Goal: Task Accomplishment & Management: Complete application form

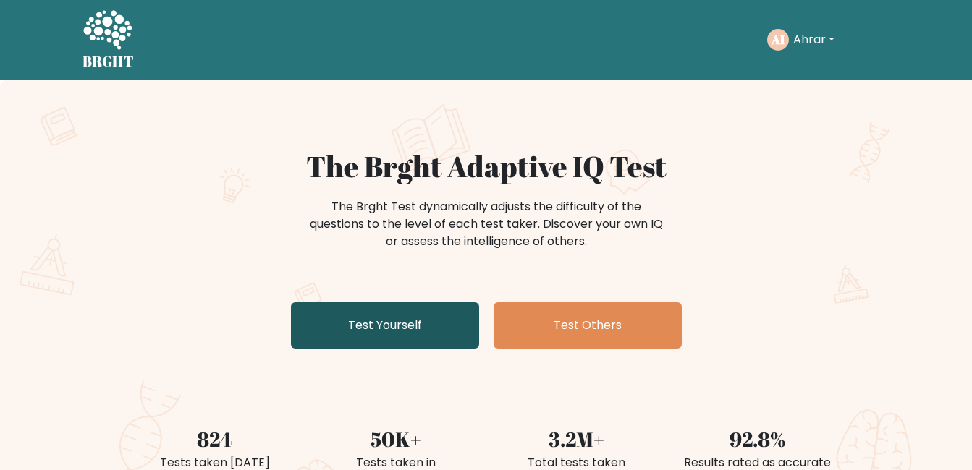
click at [407, 326] on link "Test Yourself" at bounding box center [385, 325] width 188 height 46
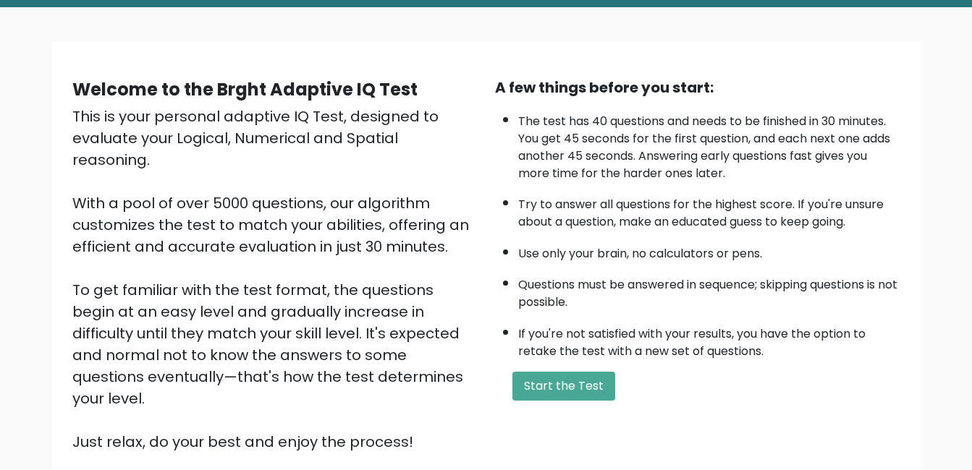
scroll to position [192, 0]
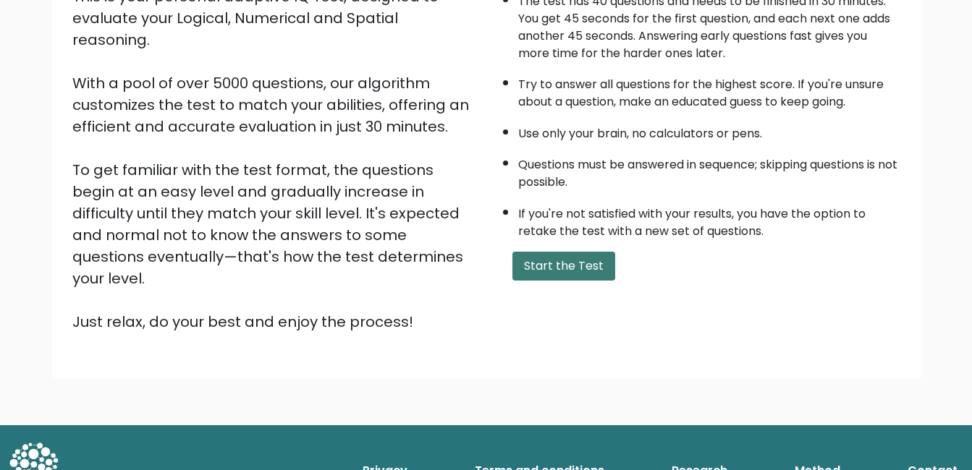
click at [575, 257] on button "Start the Test" at bounding box center [563, 266] width 103 height 29
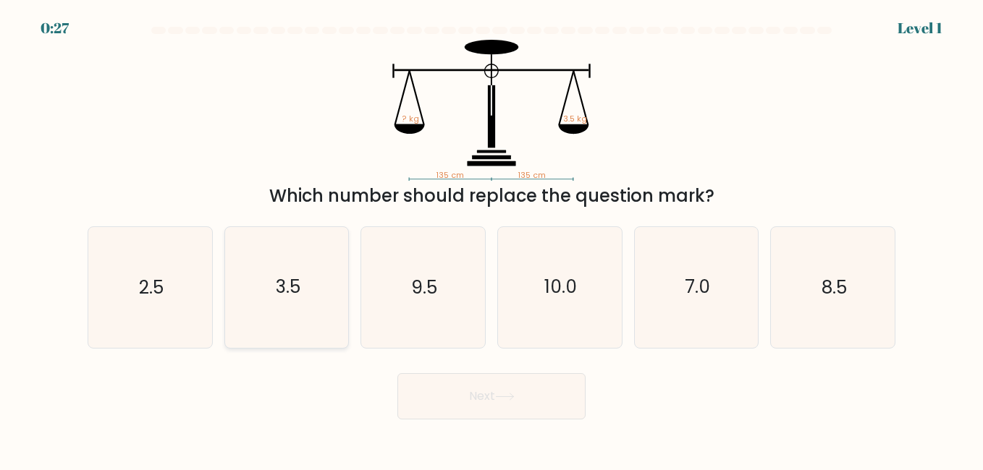
click at [288, 259] on icon "3.5" at bounding box center [287, 287] width 120 height 120
click at [491, 239] on input "b. 3.5" at bounding box center [491, 237] width 1 height 4
radio input "true"
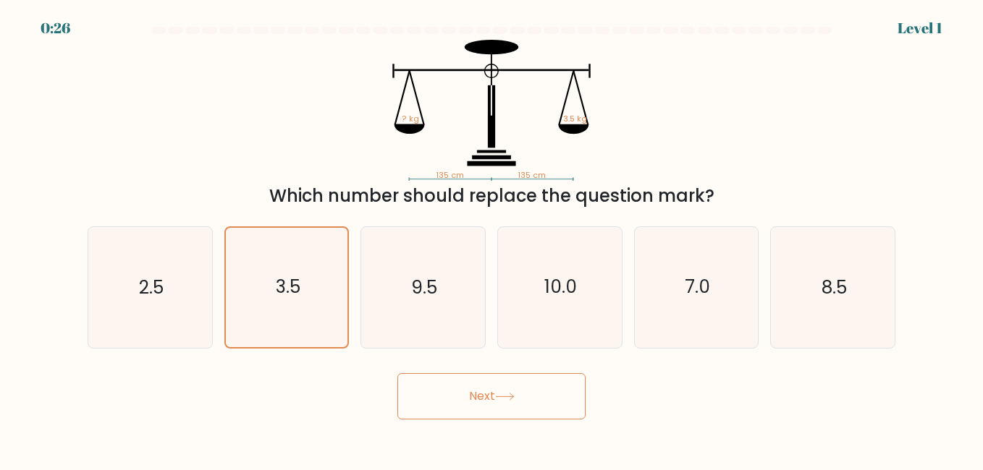
click at [446, 402] on button "Next" at bounding box center [491, 396] width 188 height 46
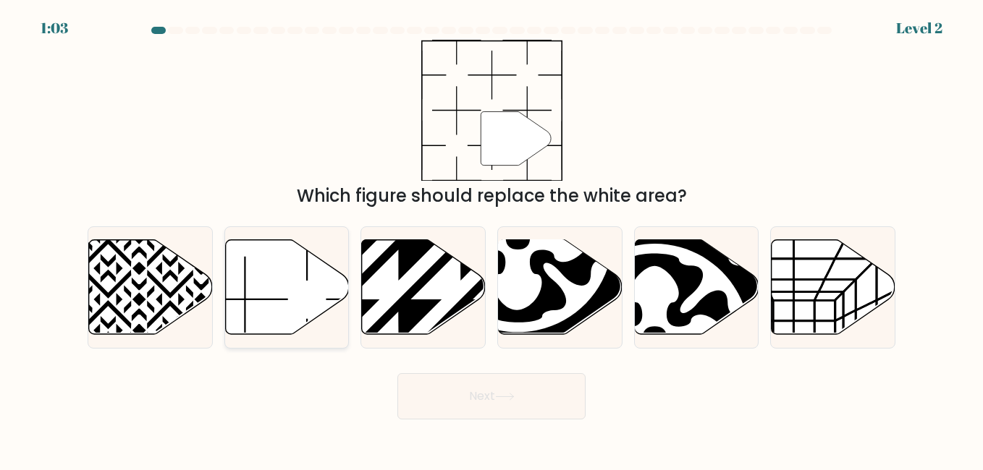
click at [300, 285] on icon at bounding box center [287, 287] width 124 height 95
click at [491, 239] on input "b." at bounding box center [491, 237] width 1 height 4
radio input "true"
click at [481, 396] on button "Next" at bounding box center [491, 396] width 188 height 46
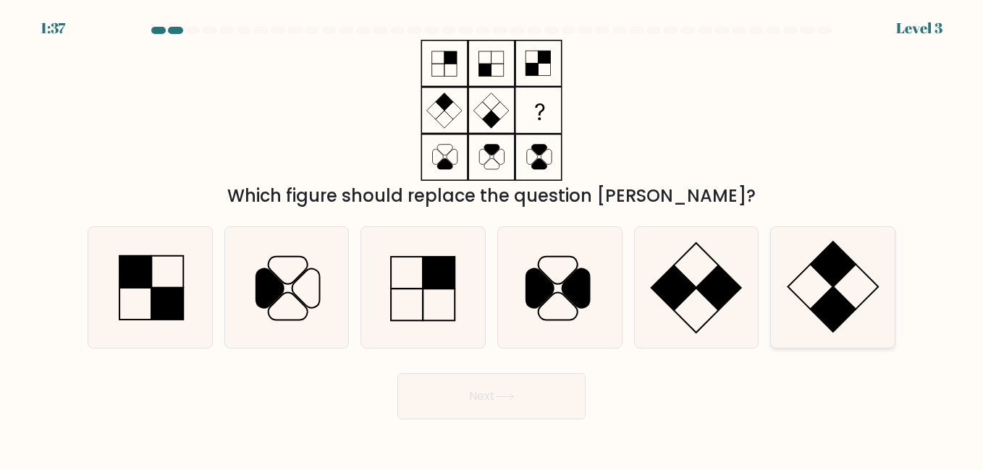
click at [797, 281] on icon at bounding box center [832, 287] width 120 height 120
click at [492, 239] on input "f." at bounding box center [491, 237] width 1 height 4
radio input "true"
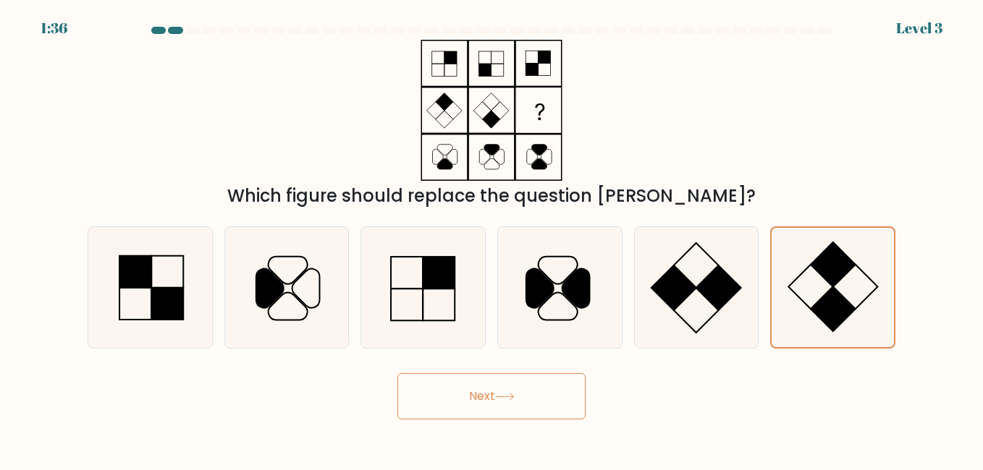
click at [520, 400] on button "Next" at bounding box center [491, 396] width 188 height 46
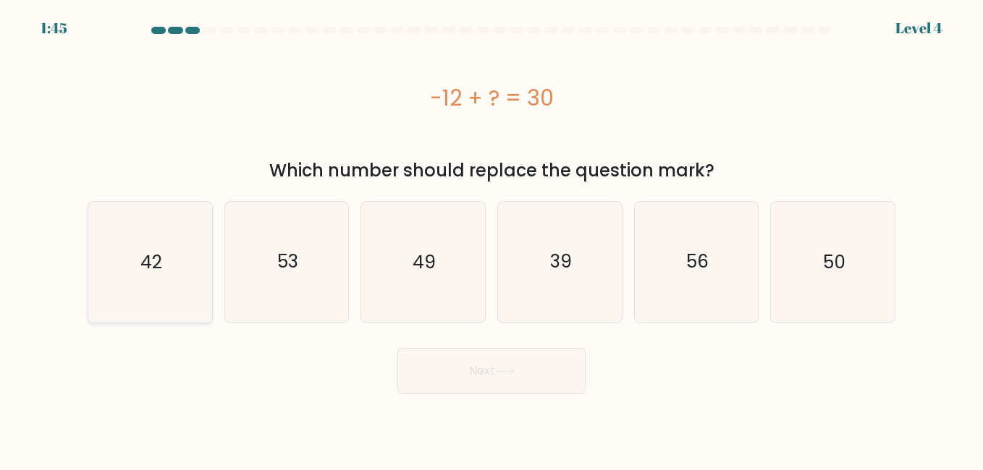
click at [169, 284] on icon "42" at bounding box center [150, 262] width 120 height 120
click at [491, 239] on input "a. 42" at bounding box center [491, 237] width 1 height 4
radio input "true"
click at [447, 371] on button "Next" at bounding box center [491, 371] width 188 height 46
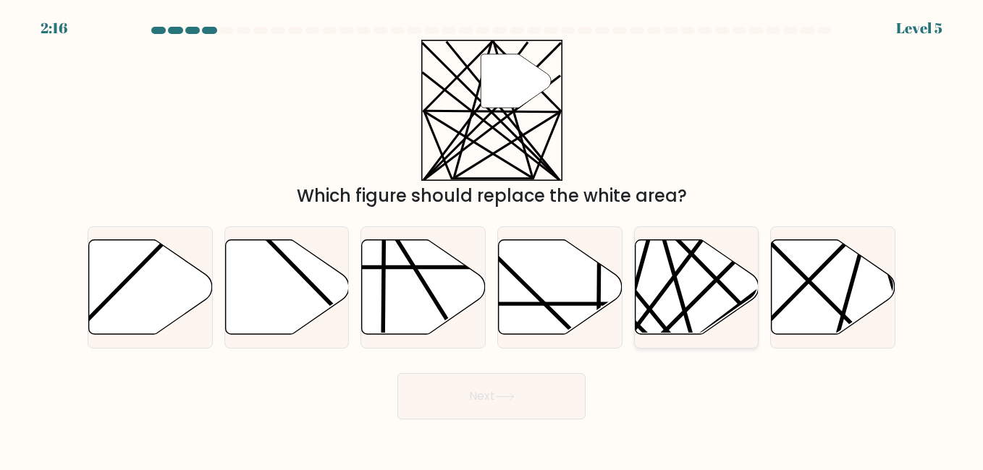
click at [688, 311] on icon at bounding box center [697, 287] width 124 height 95
click at [492, 239] on input "e." at bounding box center [491, 237] width 1 height 4
radio input "true"
click at [511, 381] on button "Next" at bounding box center [491, 396] width 188 height 46
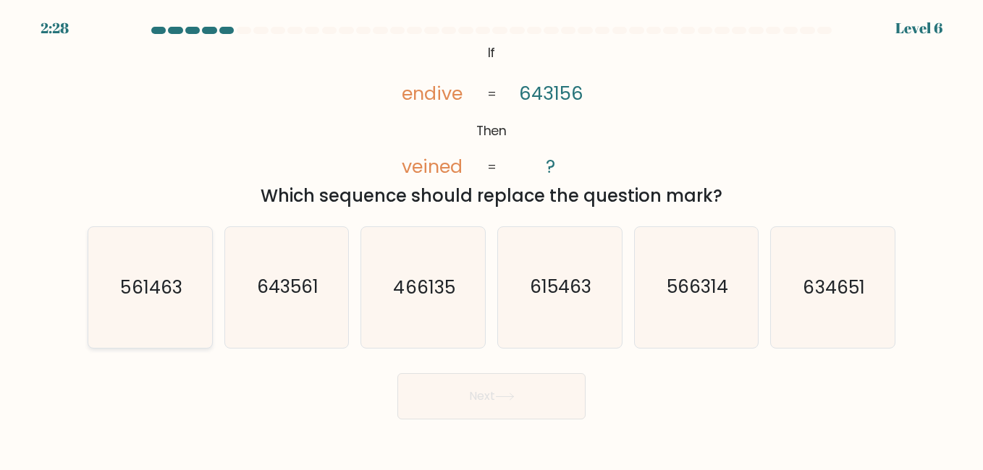
click at [140, 284] on text "561463" at bounding box center [151, 287] width 62 height 25
click at [491, 239] on input "a. 561463" at bounding box center [491, 237] width 1 height 4
radio input "true"
click at [454, 399] on button "Next" at bounding box center [491, 396] width 188 height 46
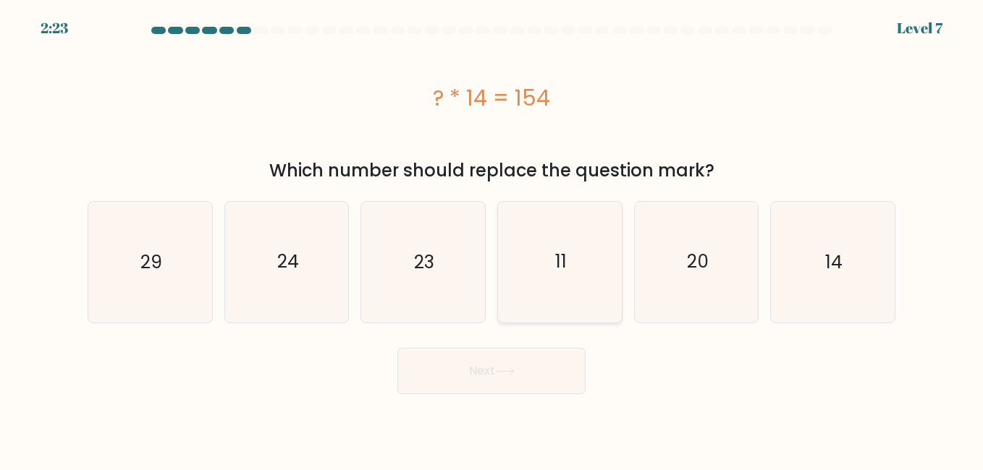
click at [508, 281] on icon "11" at bounding box center [559, 262] width 120 height 120
click at [492, 239] on input "d. 11" at bounding box center [491, 237] width 1 height 4
radio input "true"
click at [445, 381] on button "Next" at bounding box center [491, 371] width 188 height 46
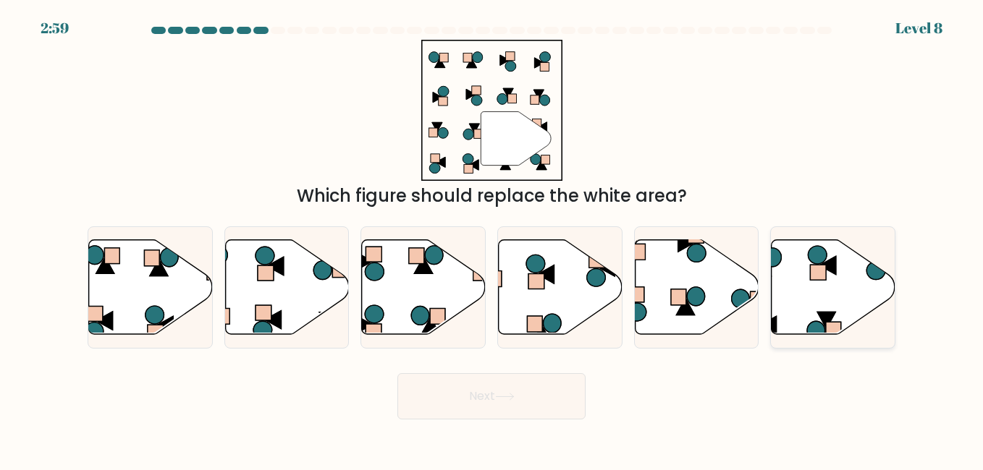
click at [847, 305] on icon at bounding box center [833, 287] width 124 height 95
click at [492, 239] on input "f." at bounding box center [491, 237] width 1 height 4
radio input "true"
click at [535, 385] on button "Next" at bounding box center [491, 396] width 188 height 46
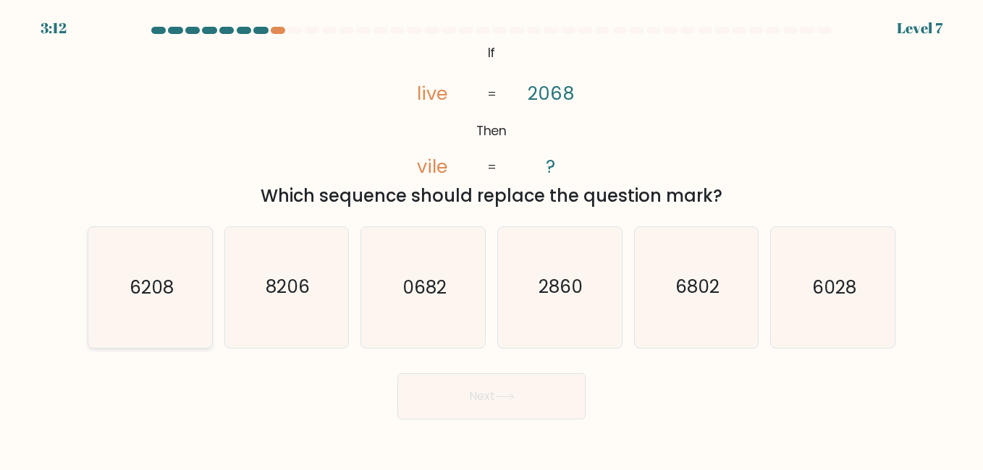
click at [163, 300] on text "6208" at bounding box center [151, 287] width 44 height 25
click at [491, 239] on input "a. 6208" at bounding box center [491, 237] width 1 height 4
radio input "true"
click at [494, 399] on button "Next" at bounding box center [491, 396] width 188 height 46
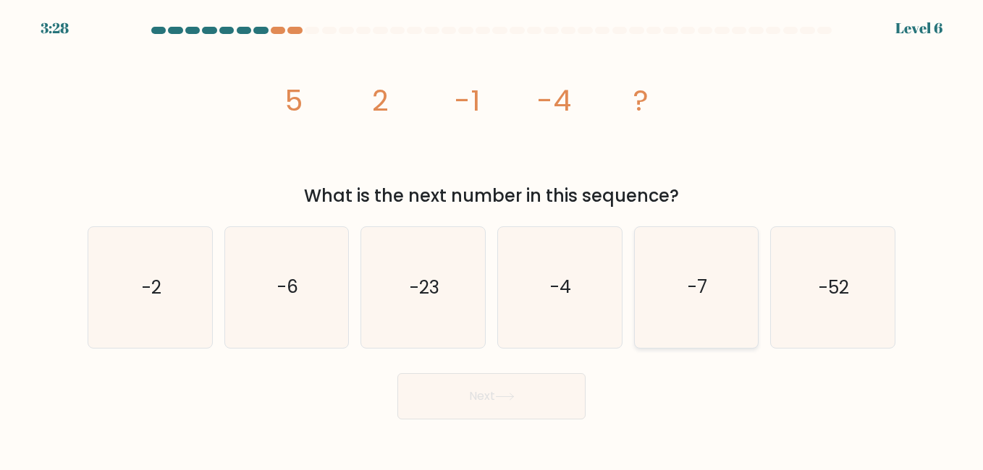
click at [674, 258] on icon "-7" at bounding box center [696, 287] width 120 height 120
click at [492, 239] on input "e. -7" at bounding box center [491, 237] width 1 height 4
radio input "true"
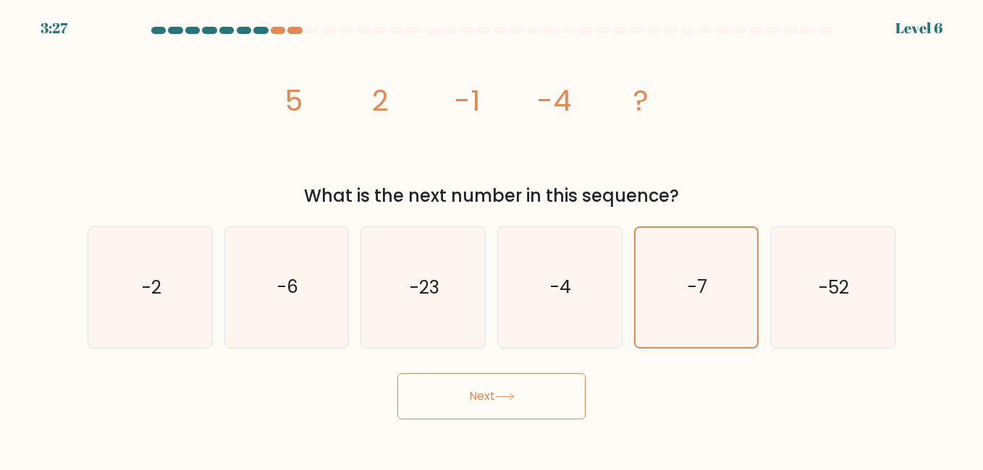
click at [501, 379] on button "Next" at bounding box center [491, 396] width 188 height 46
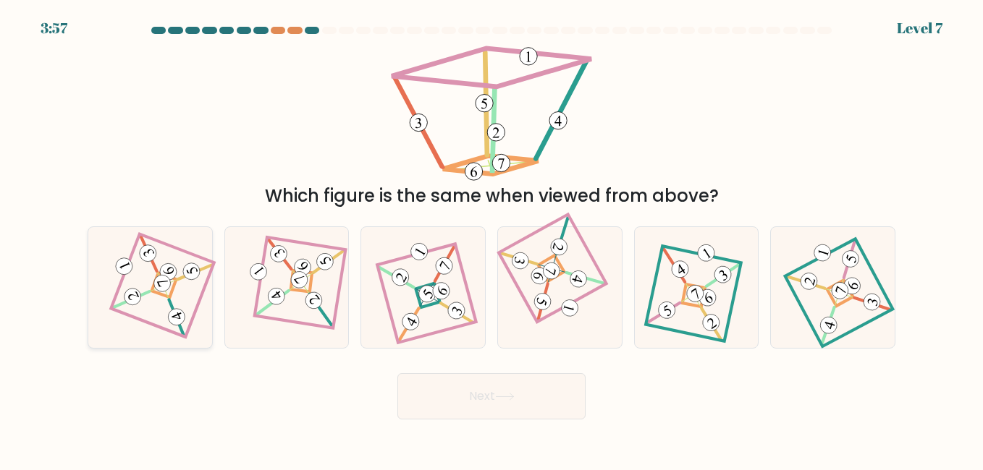
click at [159, 265] on icon at bounding box center [150, 288] width 83 height 96
click at [491, 239] on input "a." at bounding box center [491, 237] width 1 height 4
radio input "true"
click at [515, 395] on icon at bounding box center [505, 397] width 20 height 8
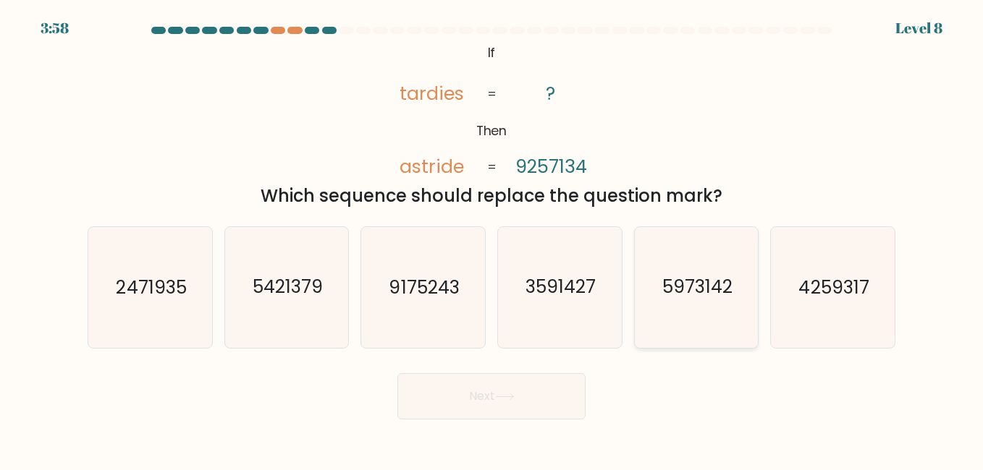
click at [690, 275] on text "5973142" at bounding box center [697, 287] width 70 height 25
click at [492, 239] on input "e. 5973142" at bounding box center [491, 237] width 1 height 4
radio input "true"
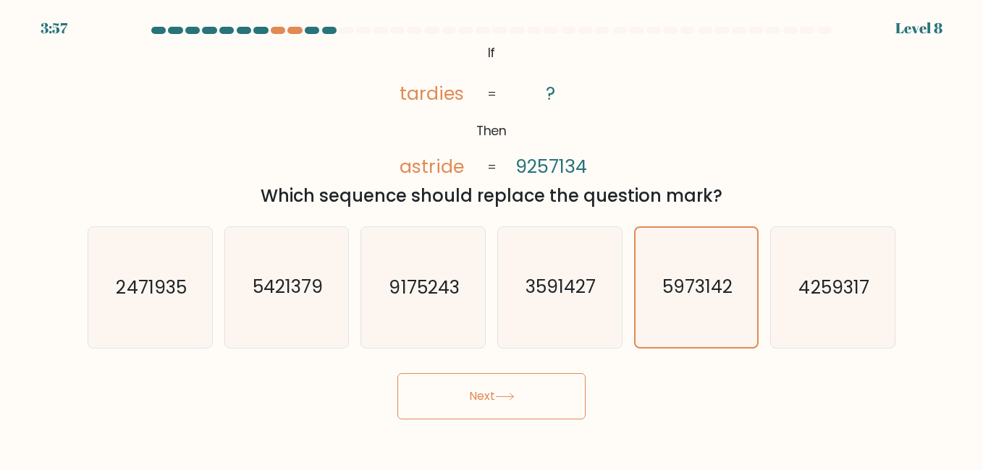
click at [518, 390] on button "Next" at bounding box center [491, 396] width 188 height 46
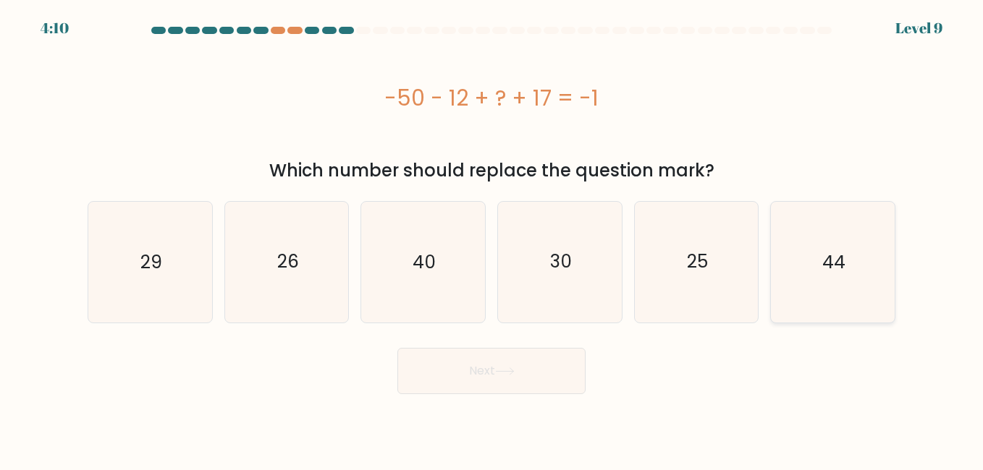
click at [796, 271] on icon "44" at bounding box center [832, 262] width 120 height 120
click at [492, 239] on input "f. 44" at bounding box center [491, 237] width 1 height 4
radio input "true"
click at [575, 365] on button "Next" at bounding box center [491, 371] width 188 height 46
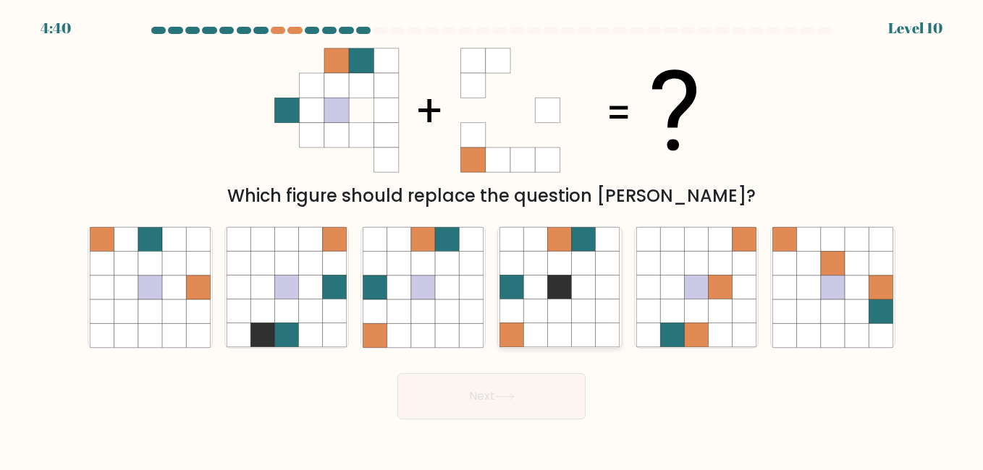
click at [563, 320] on icon at bounding box center [560, 312] width 24 height 24
click at [492, 239] on input "d." at bounding box center [491, 237] width 1 height 4
radio input "true"
click at [457, 419] on button "Next" at bounding box center [491, 396] width 188 height 46
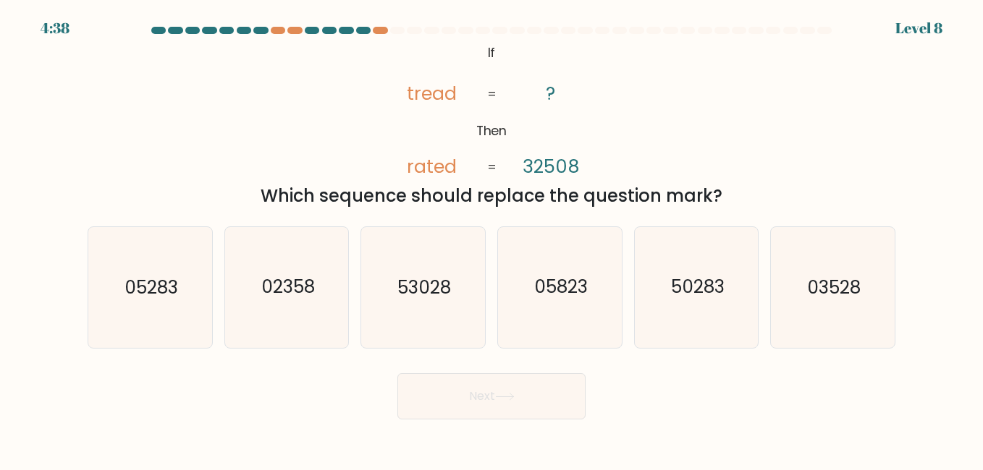
click at [462, 410] on button "Next" at bounding box center [491, 396] width 188 height 46
click at [236, 372] on div "Next" at bounding box center [491, 393] width 825 height 54
click at [647, 297] on icon "50283" at bounding box center [696, 287] width 120 height 120
click at [492, 239] on input "e. 50283" at bounding box center [491, 237] width 1 height 4
radio input "true"
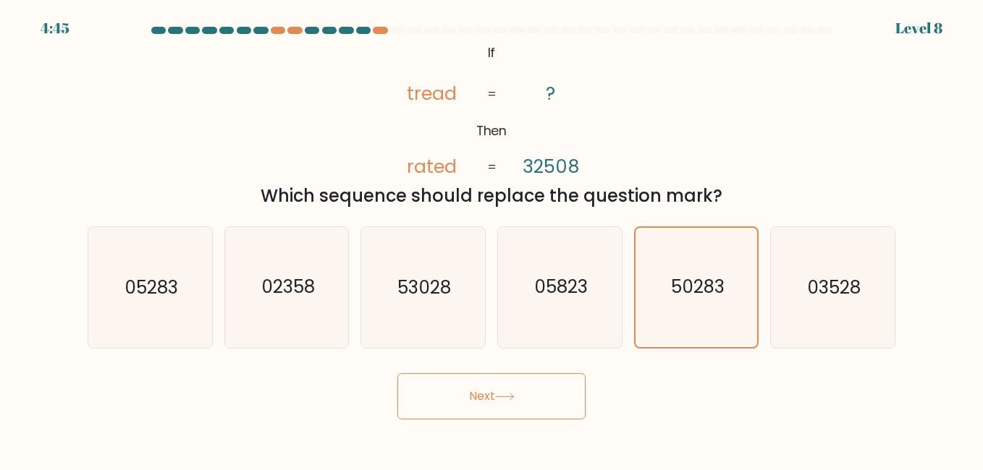
click at [517, 389] on button "Next" at bounding box center [491, 396] width 188 height 46
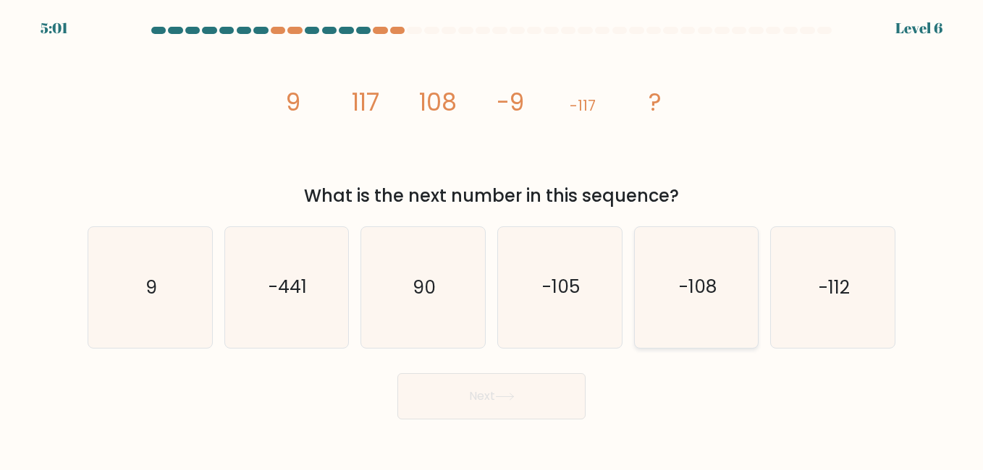
click at [750, 303] on icon "-108" at bounding box center [696, 287] width 120 height 120
click at [492, 239] on input "e. -108" at bounding box center [491, 237] width 1 height 4
radio input "true"
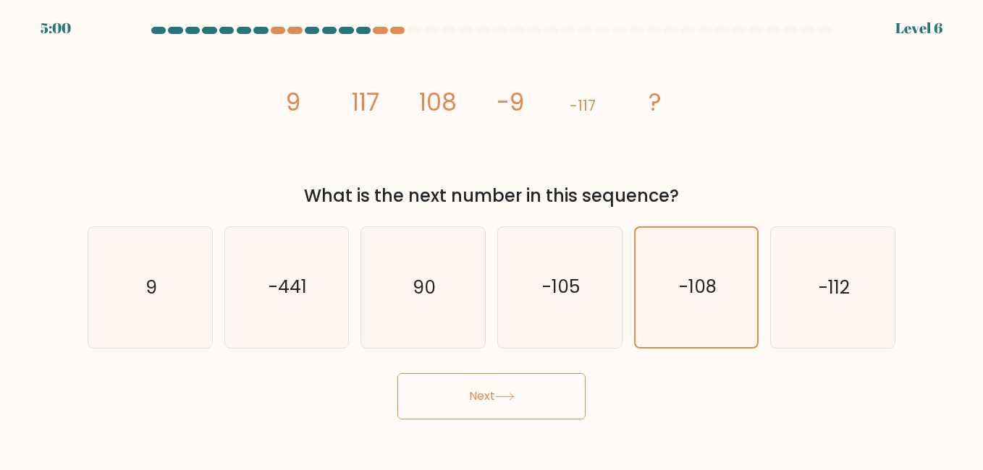
click at [498, 404] on button "Next" at bounding box center [491, 396] width 188 height 46
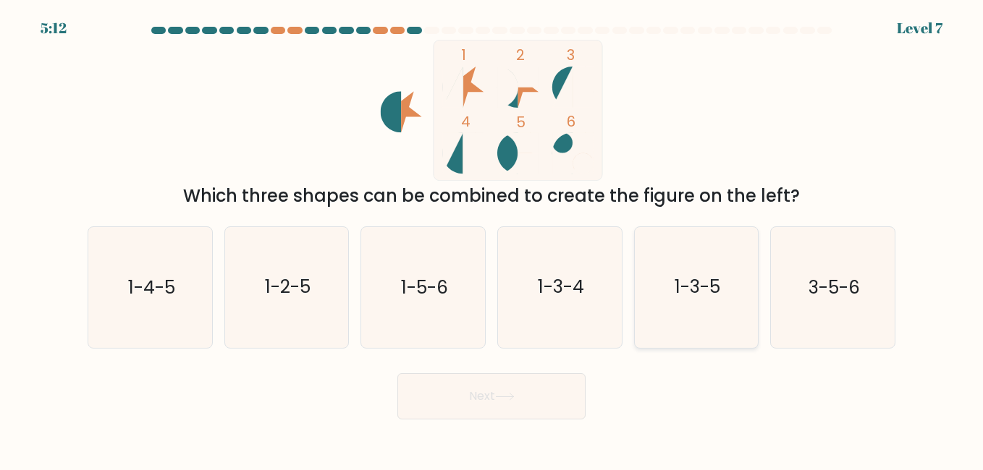
click at [714, 300] on icon "1-3-5" at bounding box center [696, 287] width 120 height 120
click at [492, 239] on input "e. 1-3-5" at bounding box center [491, 237] width 1 height 4
radio input "true"
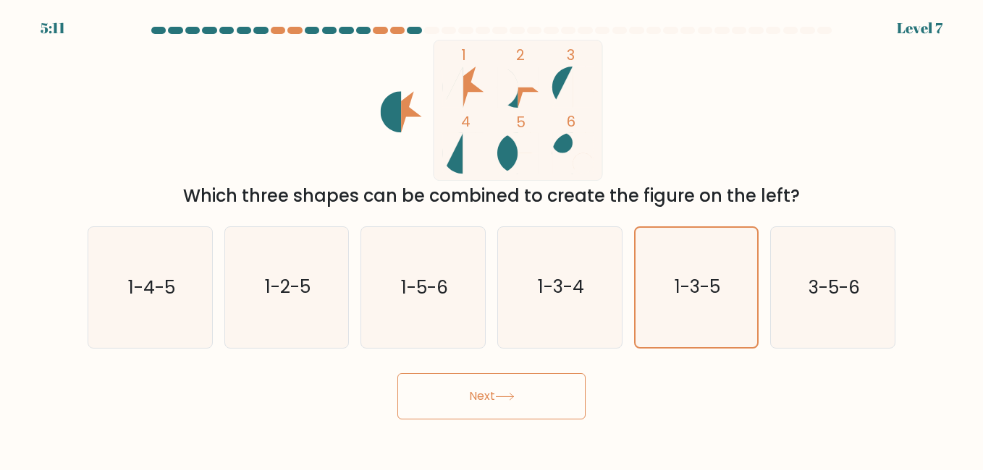
click at [525, 397] on button "Next" at bounding box center [491, 396] width 188 height 46
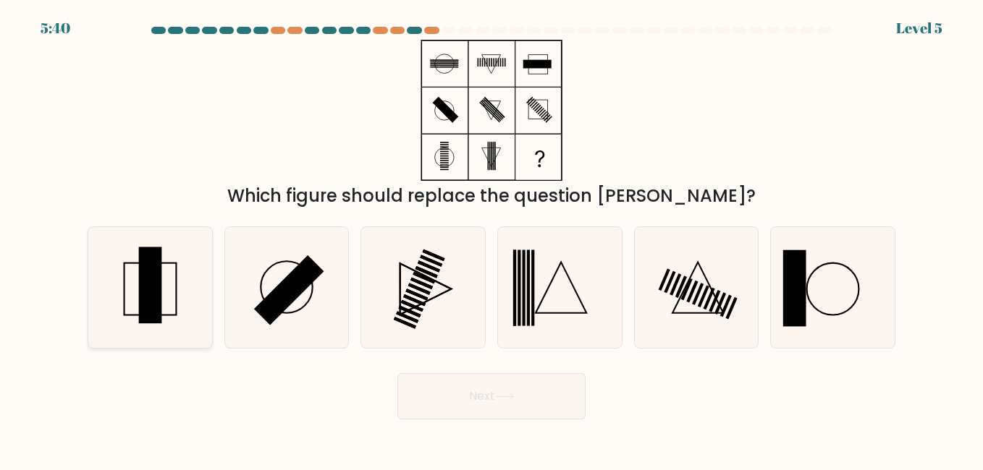
click at [179, 295] on icon at bounding box center [150, 287] width 120 height 120
click at [491, 239] on input "a." at bounding box center [491, 237] width 1 height 4
radio input "true"
click at [449, 387] on button "Next" at bounding box center [491, 396] width 188 height 46
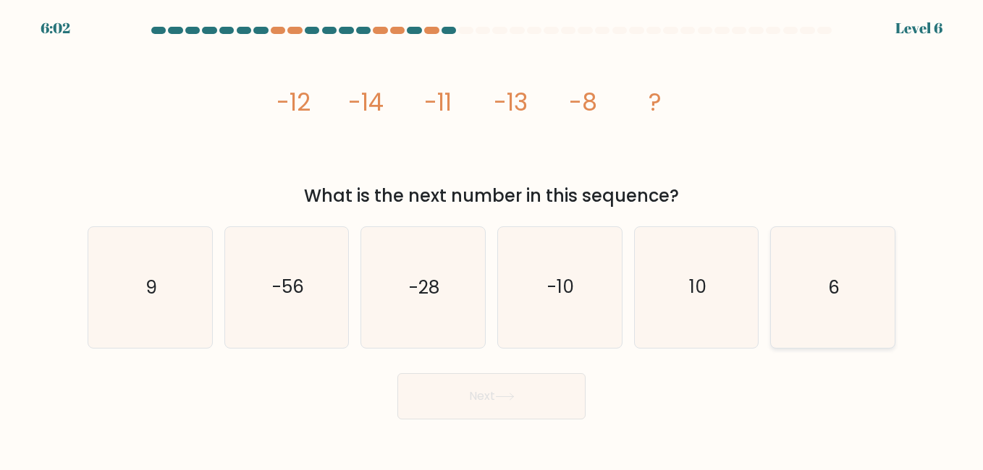
click at [837, 279] on text "6" at bounding box center [834, 287] width 12 height 25
click at [492, 239] on input "f. 6" at bounding box center [491, 237] width 1 height 4
radio input "true"
click at [515, 409] on button "Next" at bounding box center [491, 396] width 188 height 46
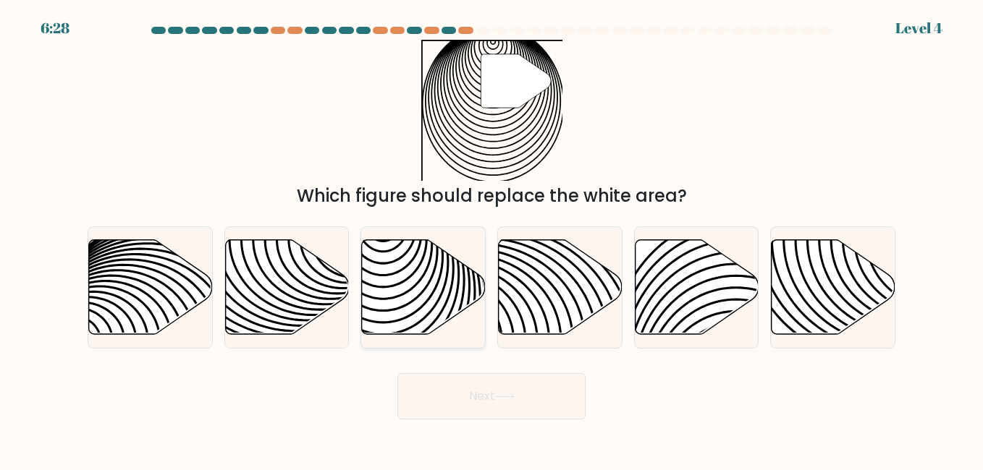
click at [397, 273] on icon at bounding box center [383, 340] width 249 height 249
click at [491, 239] on input "c." at bounding box center [491, 237] width 1 height 4
radio input "true"
click at [433, 289] on icon at bounding box center [424, 286] width 122 height 93
click at [491, 239] on input "c." at bounding box center [491, 237] width 1 height 4
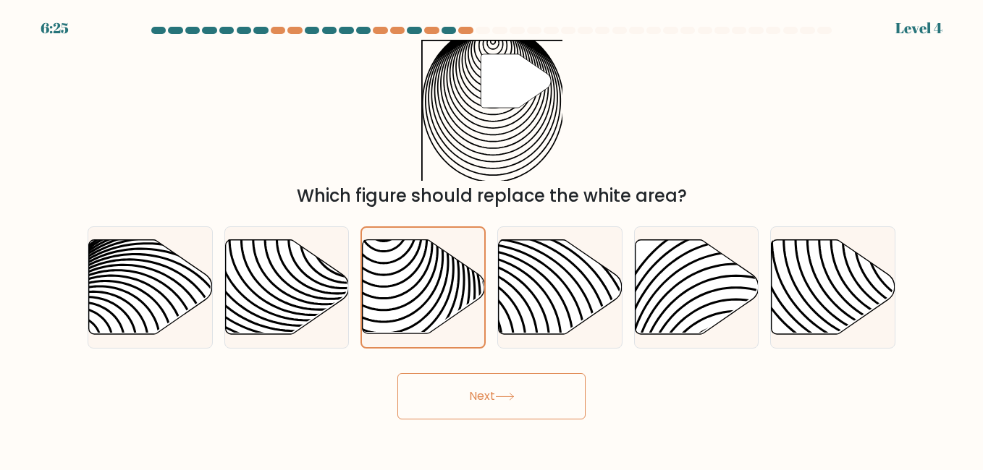
click at [481, 410] on button "Next" at bounding box center [491, 396] width 188 height 46
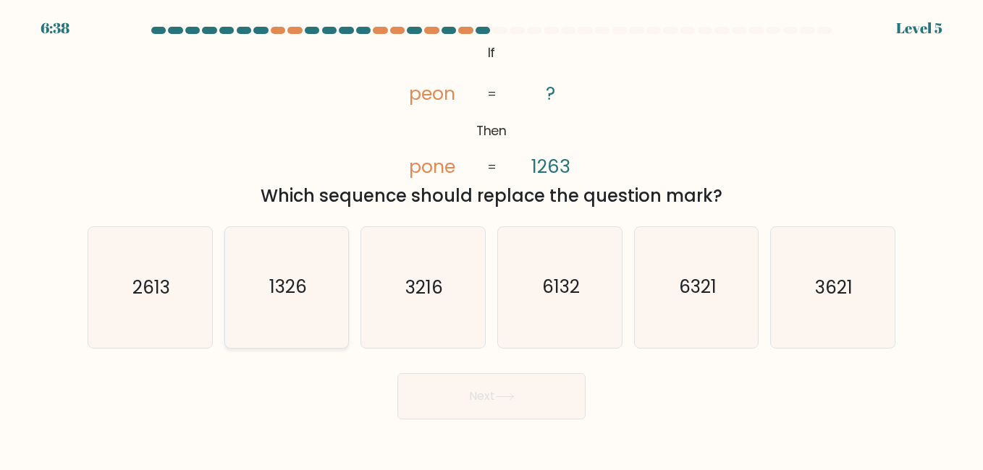
click at [331, 295] on icon "1326" at bounding box center [287, 287] width 120 height 120
click at [491, 239] on input "b. 1326" at bounding box center [491, 237] width 1 height 4
radio input "true"
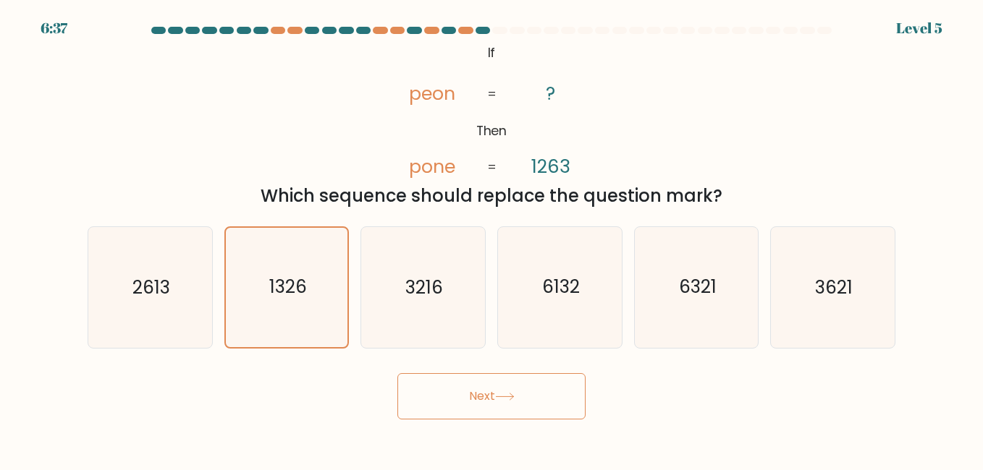
click at [451, 390] on button "Next" at bounding box center [491, 396] width 188 height 46
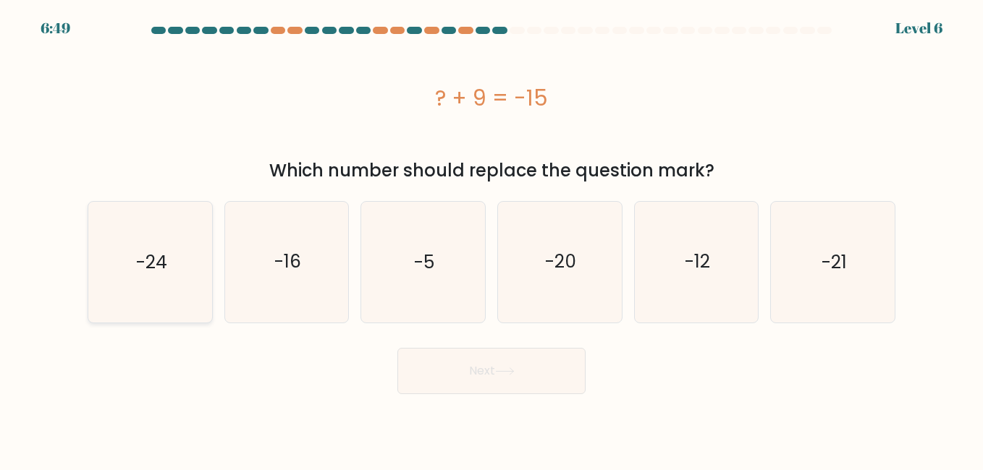
click at [153, 247] on icon "-24" at bounding box center [150, 262] width 120 height 120
click at [491, 239] on input "a. -24" at bounding box center [491, 237] width 1 height 4
radio input "true"
click at [417, 369] on button "Next" at bounding box center [491, 371] width 188 height 46
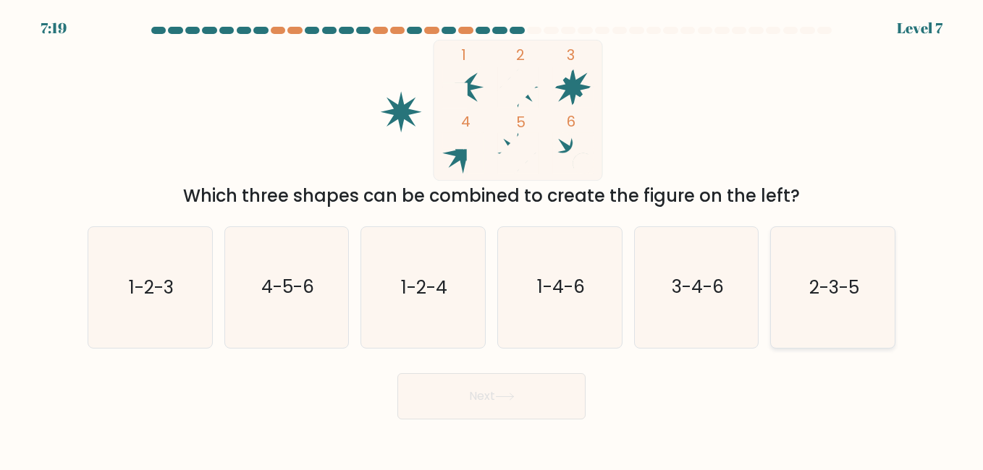
click at [827, 323] on icon "2-3-5" at bounding box center [832, 287] width 120 height 120
click at [492, 239] on input "f. 2-3-5" at bounding box center [491, 237] width 1 height 4
radio input "true"
click at [528, 402] on button "Next" at bounding box center [491, 396] width 188 height 46
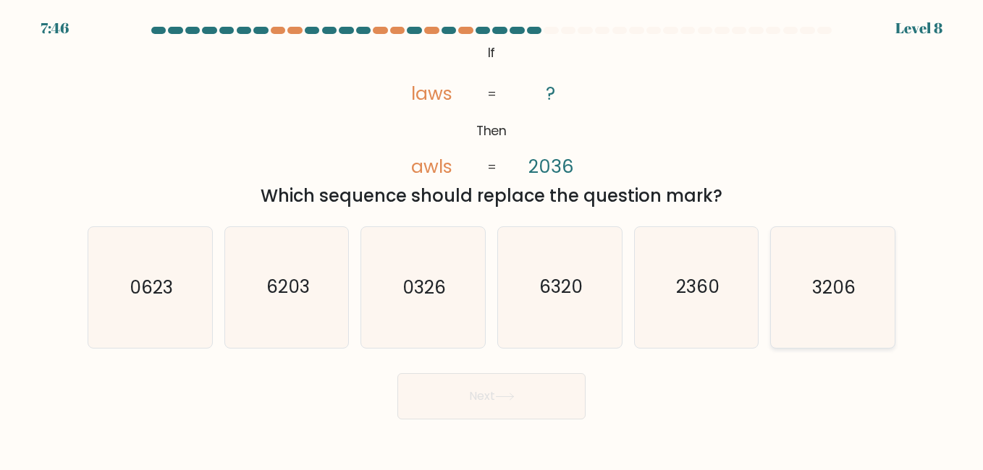
click at [801, 269] on icon "3206" at bounding box center [832, 287] width 120 height 120
click at [492, 239] on input "f. 3206" at bounding box center [491, 237] width 1 height 4
radio input "true"
click at [504, 393] on icon at bounding box center [505, 397] width 20 height 8
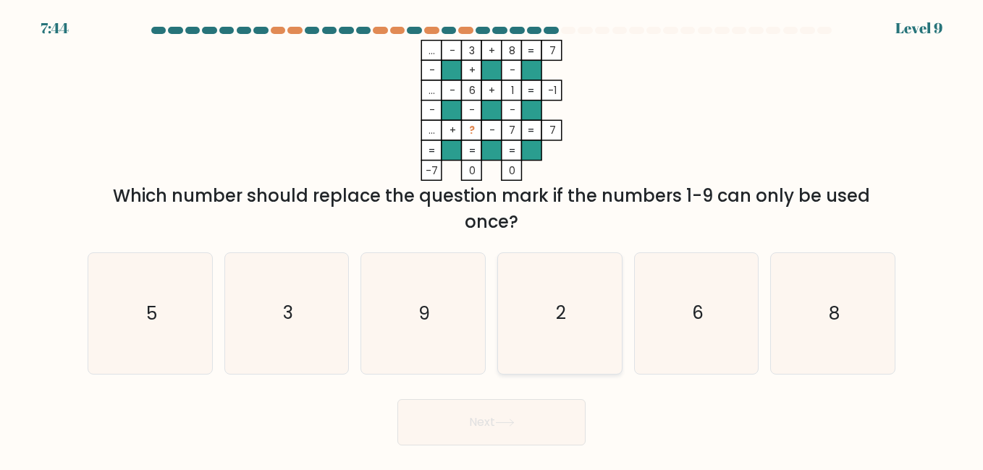
click at [566, 338] on icon "2" at bounding box center [559, 313] width 120 height 120
click at [492, 239] on input "d. 2" at bounding box center [491, 237] width 1 height 4
radio input "true"
click at [455, 433] on button "Next" at bounding box center [491, 422] width 188 height 46
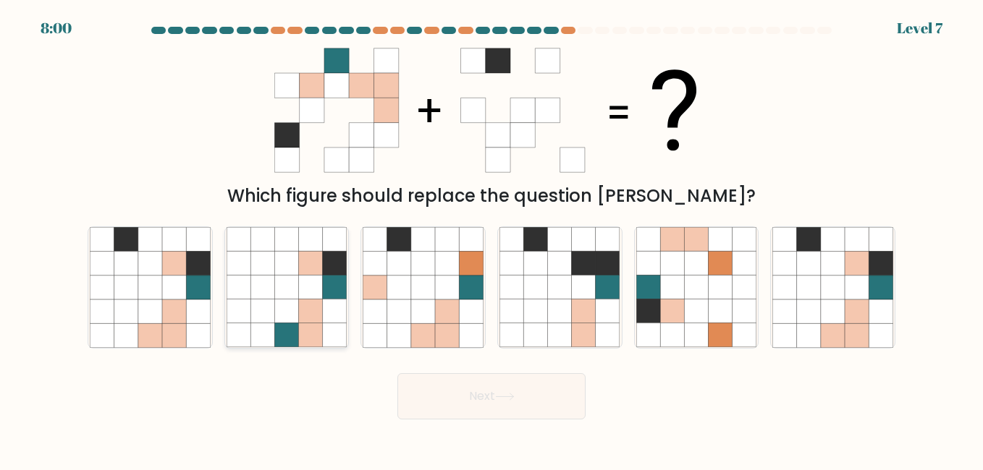
click at [302, 328] on icon at bounding box center [311, 335] width 24 height 24
click at [491, 239] on input "b." at bounding box center [491, 237] width 1 height 4
radio input "true"
click at [542, 402] on button "Next" at bounding box center [491, 396] width 188 height 46
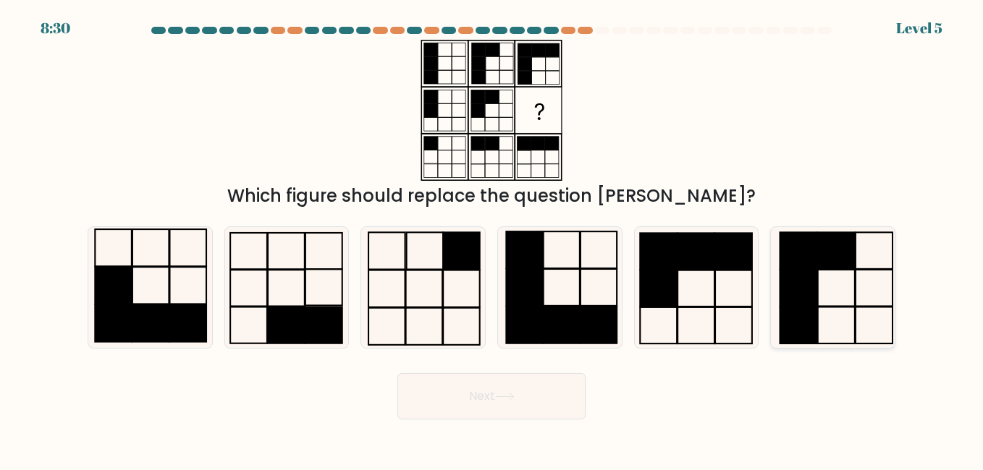
click at [852, 287] on icon at bounding box center [832, 287] width 120 height 120
click at [492, 239] on input "f." at bounding box center [491, 237] width 1 height 4
radio input "true"
click at [523, 405] on button "Next" at bounding box center [491, 396] width 188 height 46
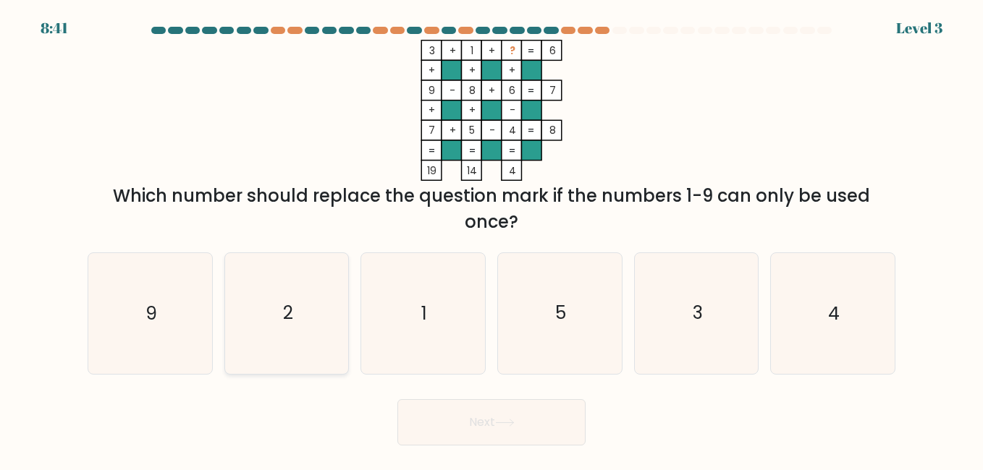
click at [315, 307] on icon "2" at bounding box center [287, 313] width 120 height 120
click at [491, 239] on input "b. 2" at bounding box center [491, 237] width 1 height 4
radio input "true"
click at [457, 427] on button "Next" at bounding box center [491, 422] width 188 height 46
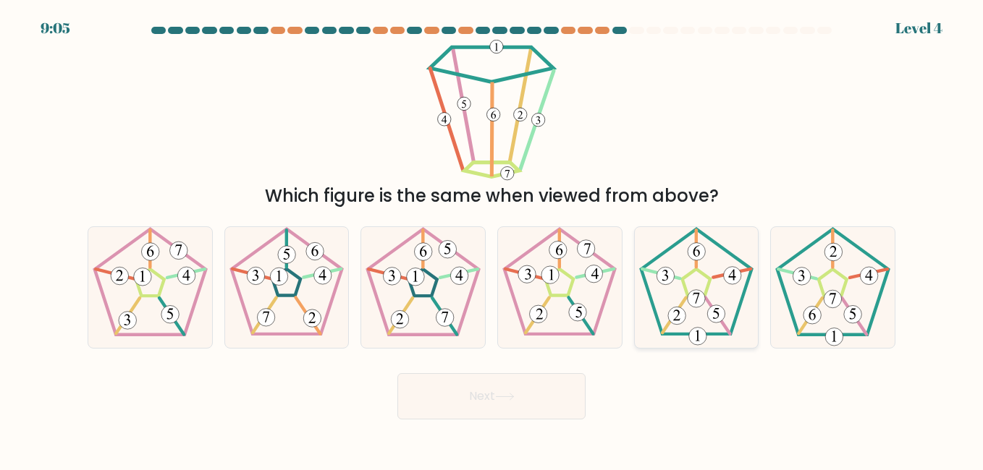
click at [661, 249] on icon at bounding box center [696, 287] width 120 height 120
click at [492, 239] on input "e." at bounding box center [491, 237] width 1 height 4
radio input "true"
click at [441, 394] on button "Next" at bounding box center [491, 396] width 188 height 46
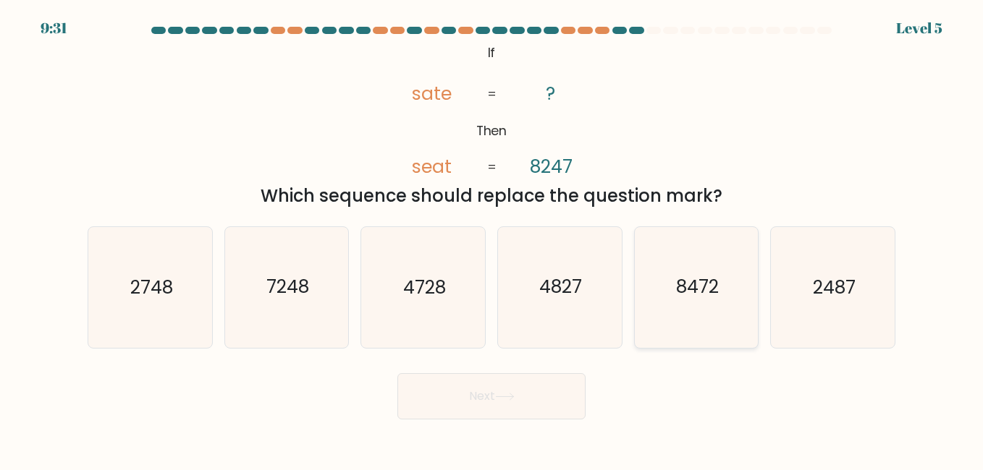
click at [666, 270] on icon "8472" at bounding box center [696, 287] width 120 height 120
click at [492, 239] on input "e. 8472" at bounding box center [491, 237] width 1 height 4
radio input "true"
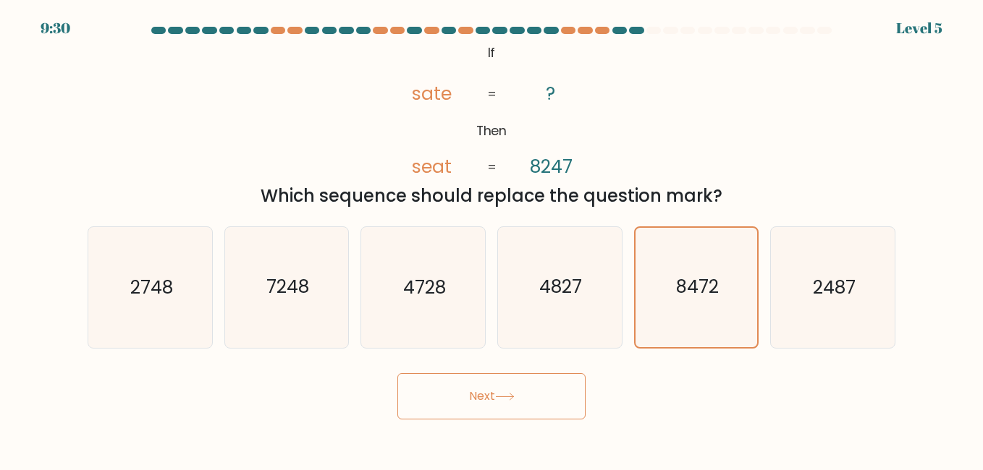
click at [499, 384] on button "Next" at bounding box center [491, 396] width 188 height 46
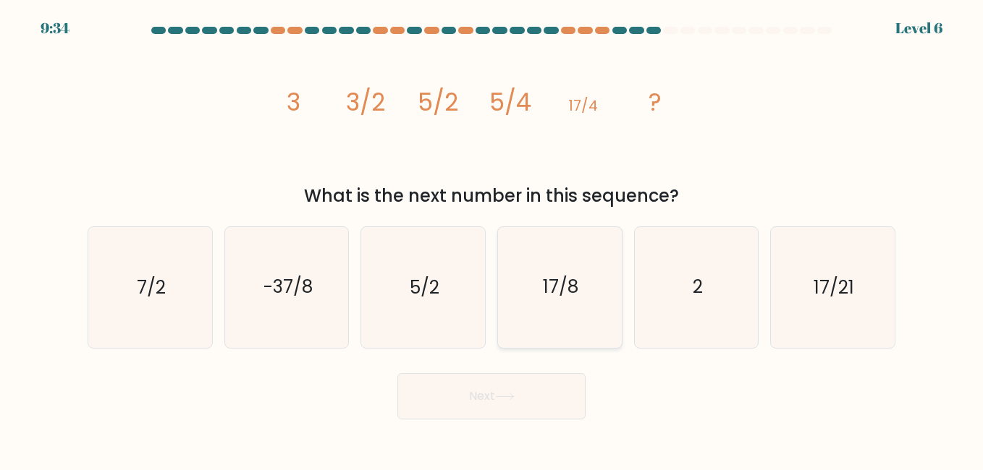
click at [544, 313] on icon "17/8" at bounding box center [559, 287] width 120 height 120
click at [492, 239] on input "d. 17/8" at bounding box center [491, 237] width 1 height 4
radio input "true"
click at [515, 398] on icon at bounding box center [505, 397] width 20 height 8
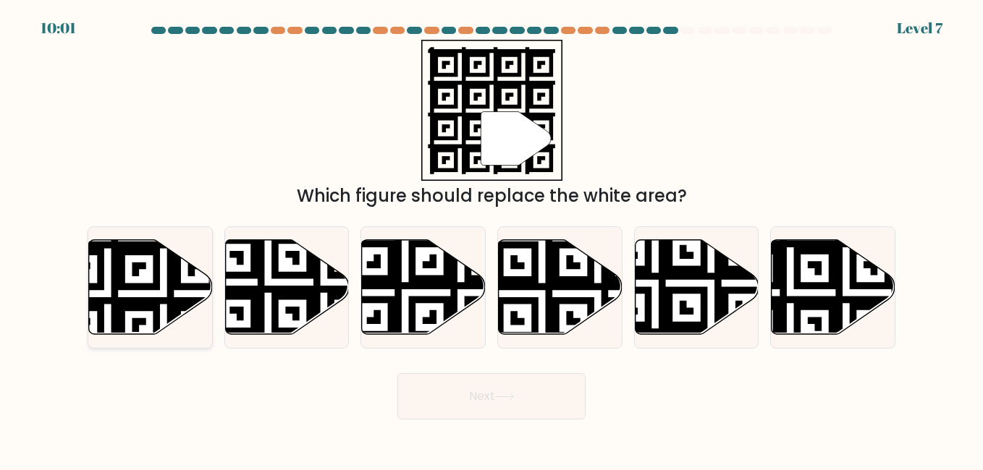
click at [190, 283] on icon at bounding box center [151, 287] width 124 height 95
click at [491, 239] on input "a." at bounding box center [491, 237] width 1 height 4
radio input "true"
click at [436, 399] on button "Next" at bounding box center [491, 396] width 188 height 46
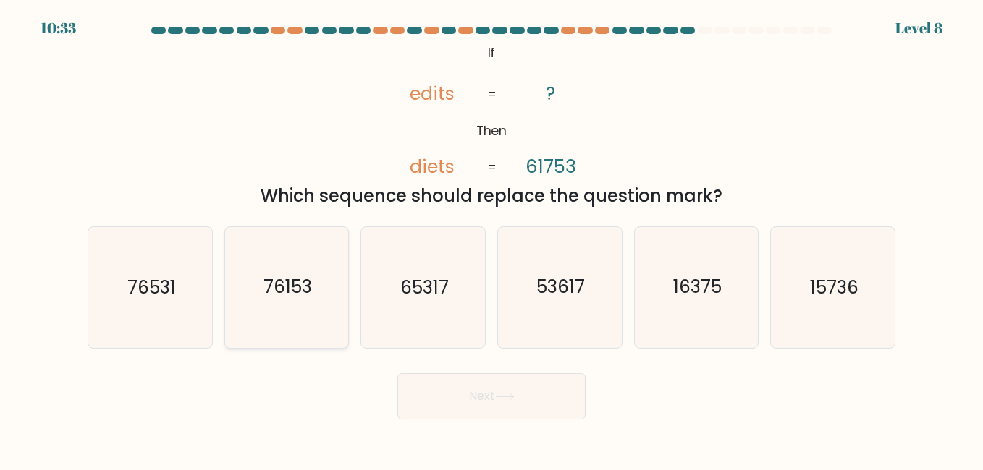
click at [295, 292] on text "76153" at bounding box center [287, 287] width 48 height 25
click at [491, 239] on input "b. 76153" at bounding box center [491, 237] width 1 height 4
radio input "true"
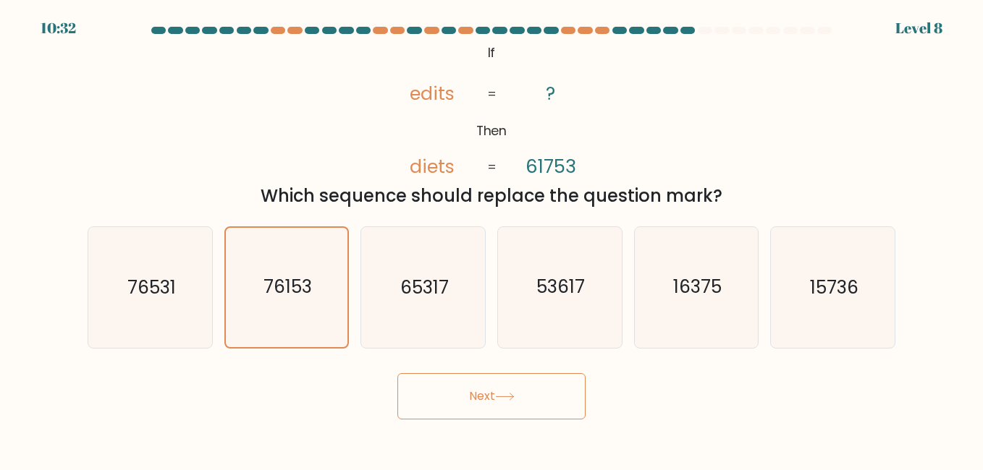
click at [433, 415] on button "Next" at bounding box center [491, 396] width 188 height 46
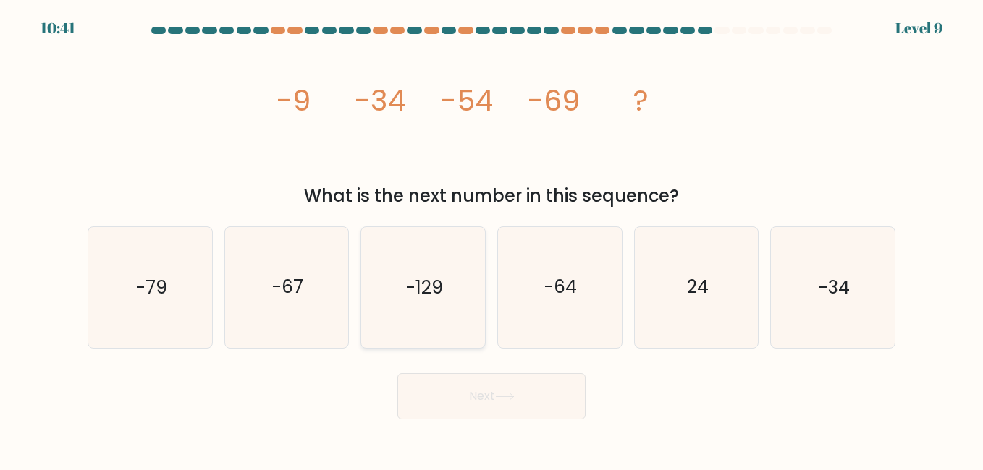
click at [430, 280] on text "-129" at bounding box center [424, 287] width 37 height 25
click at [491, 239] on input "c. -129" at bounding box center [491, 237] width 1 height 4
radio input "true"
click at [488, 389] on button "Next" at bounding box center [491, 396] width 188 height 46
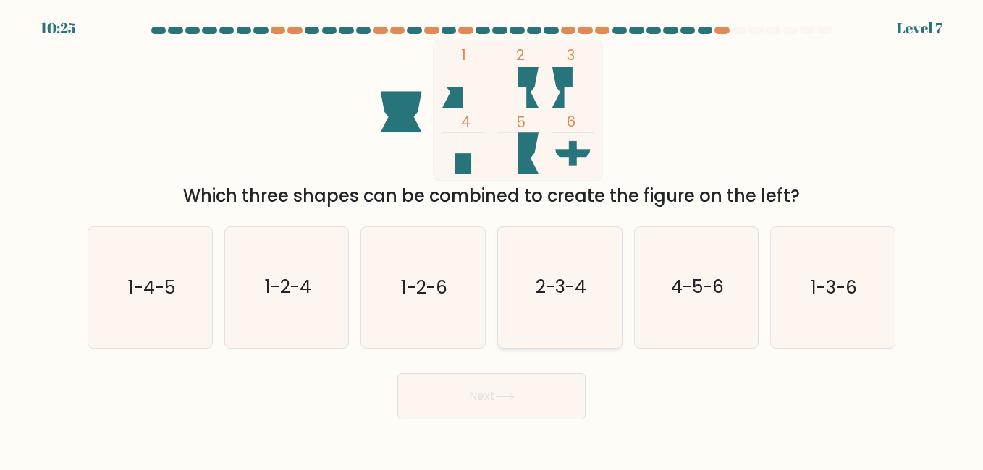
click at [562, 295] on text "2-3-4" at bounding box center [560, 287] width 51 height 25
click at [492, 239] on input "d. 2-3-4" at bounding box center [491, 237] width 1 height 4
radio input "true"
click at [504, 402] on button "Next" at bounding box center [491, 396] width 188 height 46
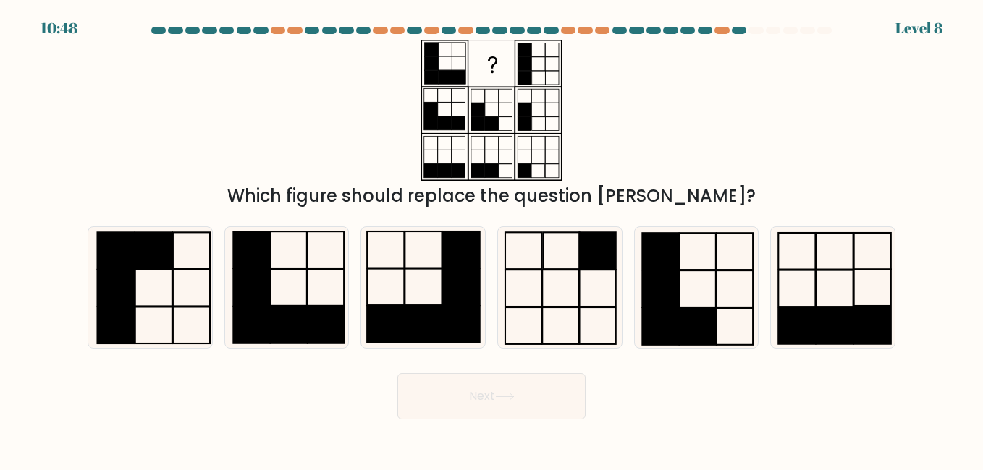
click at [504, 402] on button "Next" at bounding box center [491, 396] width 188 height 46
click at [811, 308] on rect at bounding box center [797, 326] width 37 height 36
click at [492, 239] on input "f." at bounding box center [491, 237] width 1 height 4
radio input "true"
click at [538, 381] on button "Next" at bounding box center [491, 396] width 188 height 46
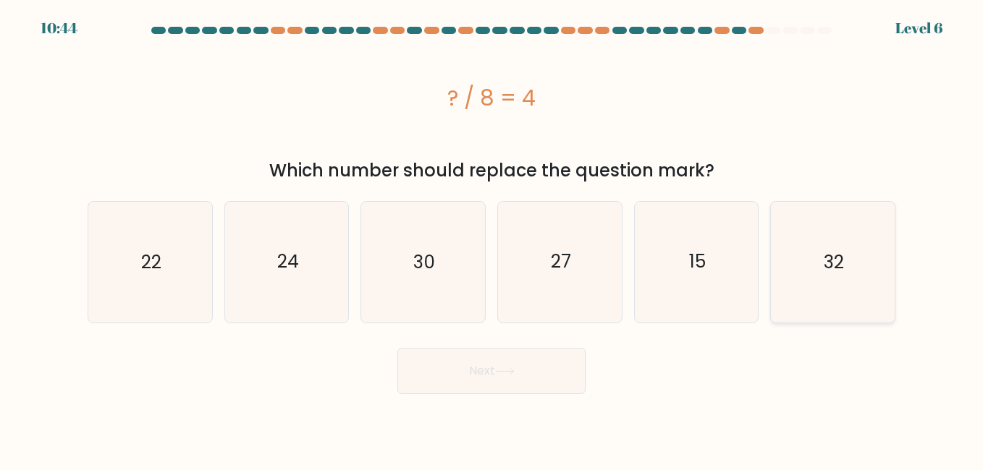
click at [780, 300] on icon "32" at bounding box center [832, 262] width 120 height 120
click at [492, 239] on input "f. 32" at bounding box center [491, 237] width 1 height 4
radio input "true"
click at [496, 373] on button "Next" at bounding box center [491, 371] width 188 height 46
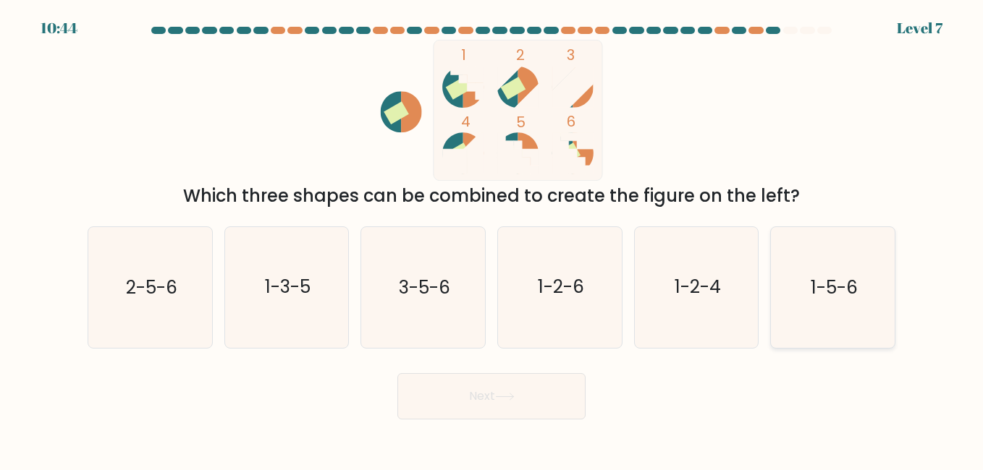
click at [812, 240] on icon "1-5-6" at bounding box center [832, 287] width 120 height 120
click at [492, 239] on input "f. 1-5-6" at bounding box center [491, 237] width 1 height 4
radio input "true"
click at [506, 403] on button "Next" at bounding box center [491, 396] width 188 height 46
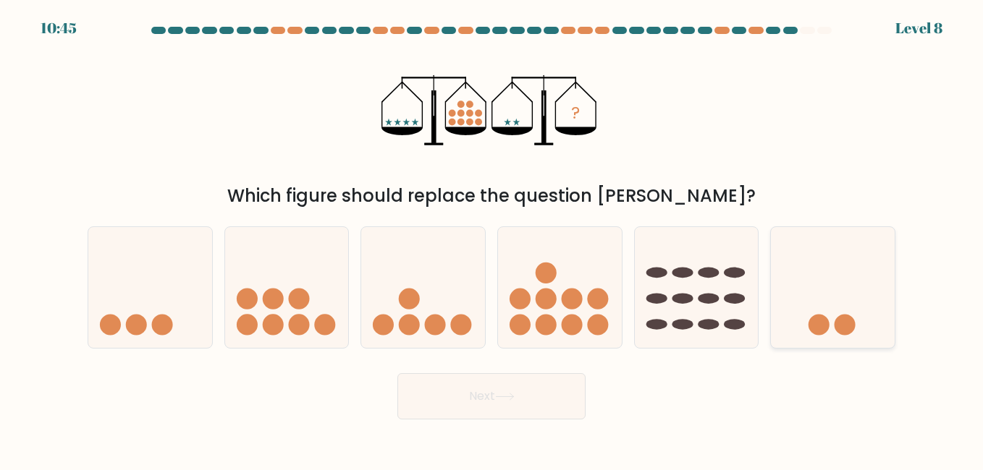
click at [850, 296] on icon at bounding box center [833, 288] width 124 height 102
click at [492, 239] on input "f." at bounding box center [491, 237] width 1 height 4
radio input "true"
click at [160, 297] on icon at bounding box center [150, 288] width 124 height 102
click at [491, 239] on input "a." at bounding box center [491, 237] width 1 height 4
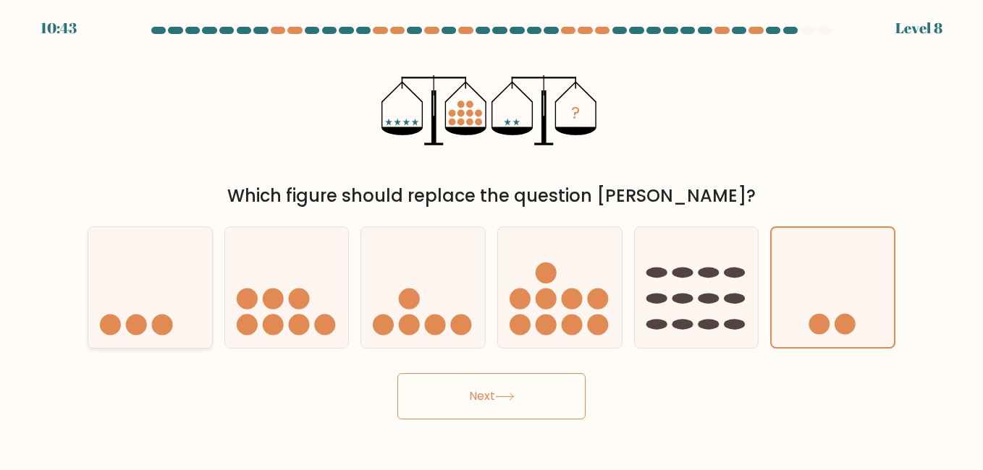
radio input "true"
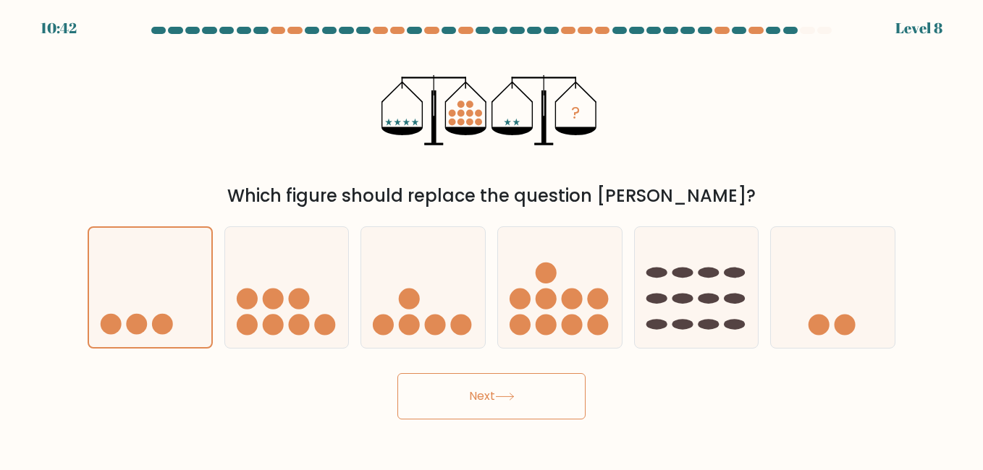
click at [479, 378] on button "Next" at bounding box center [491, 396] width 188 height 46
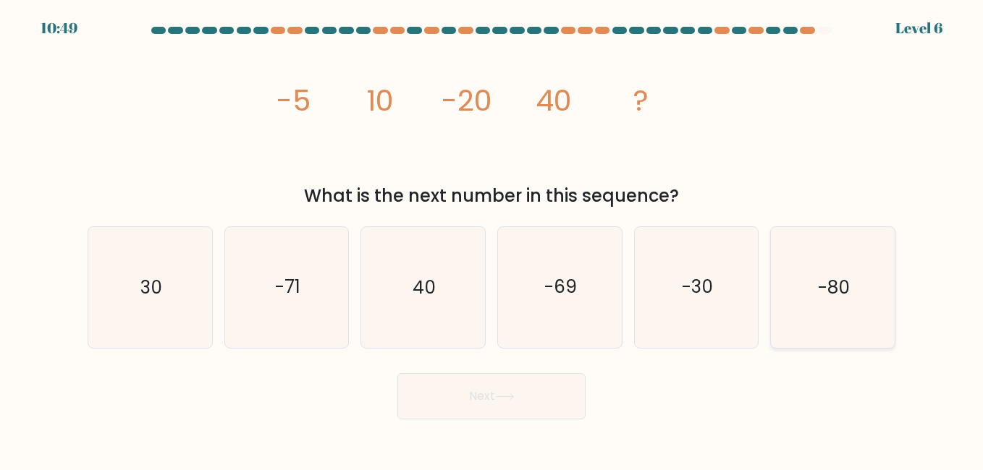
click at [820, 279] on text "-80" at bounding box center [834, 287] width 32 height 25
click at [492, 239] on input "f. -80" at bounding box center [491, 237] width 1 height 4
radio input "true"
click at [548, 386] on button "Next" at bounding box center [491, 396] width 188 height 46
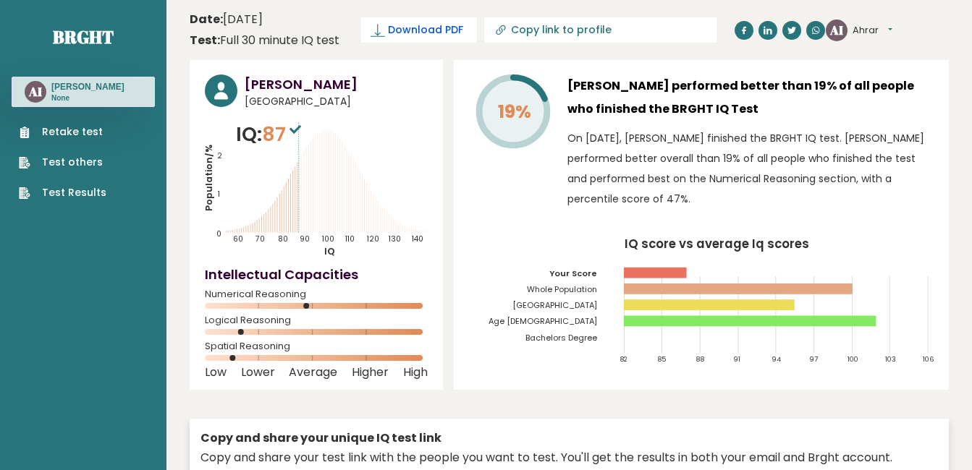
click at [426, 30] on span "Download PDF" at bounding box center [425, 29] width 75 height 15
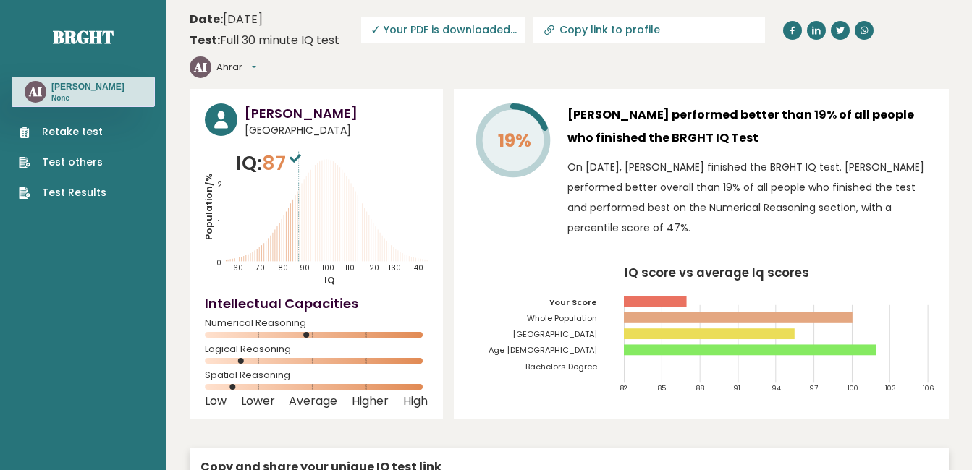
click at [542, 31] on icon at bounding box center [549, 30] width 14 height 14
type input "[URL][DOMAIN_NAME][PERSON_NAME]"
